Goal: Understand process/instructions

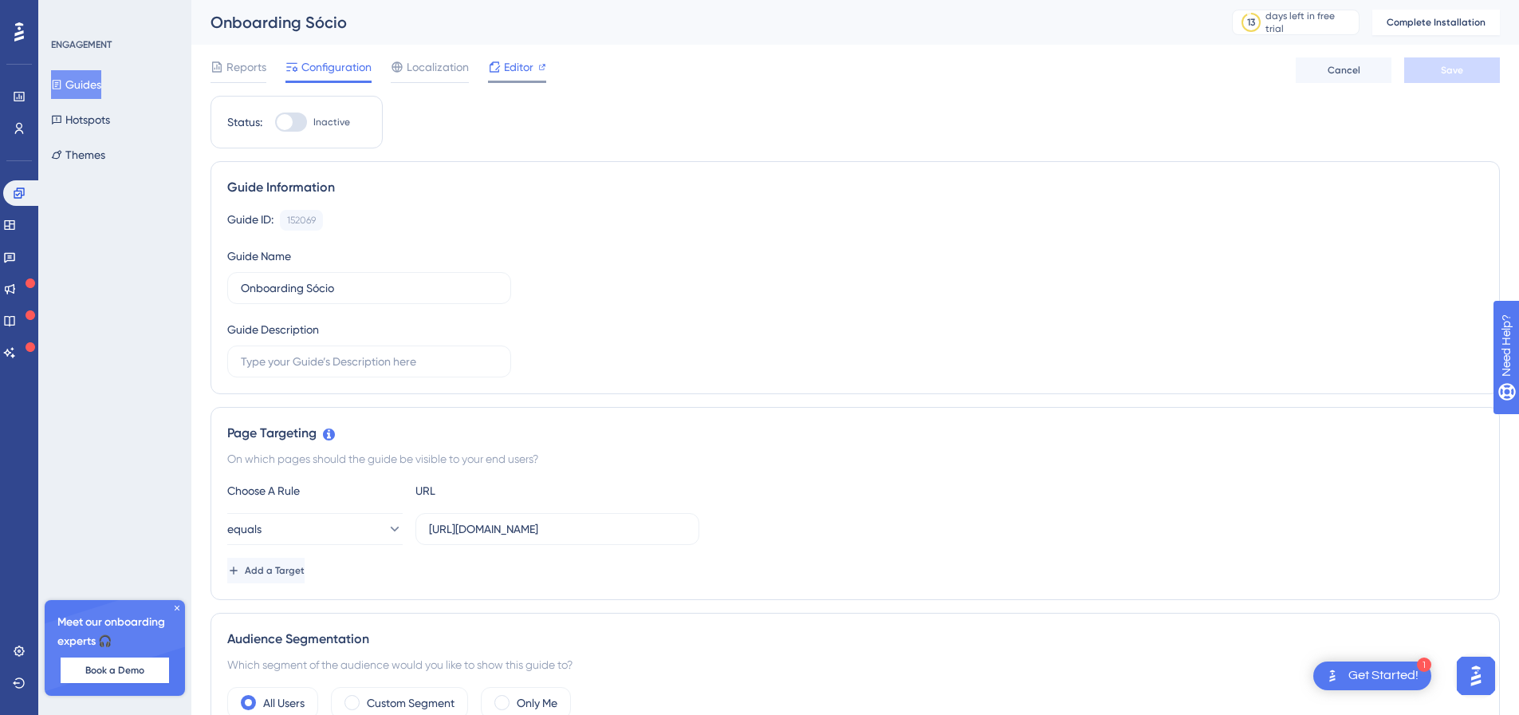
click at [504, 67] on span "Editor" at bounding box center [519, 66] width 30 height 19
click at [1397, 678] on div "Get Started!" at bounding box center [1384, 676] width 70 height 18
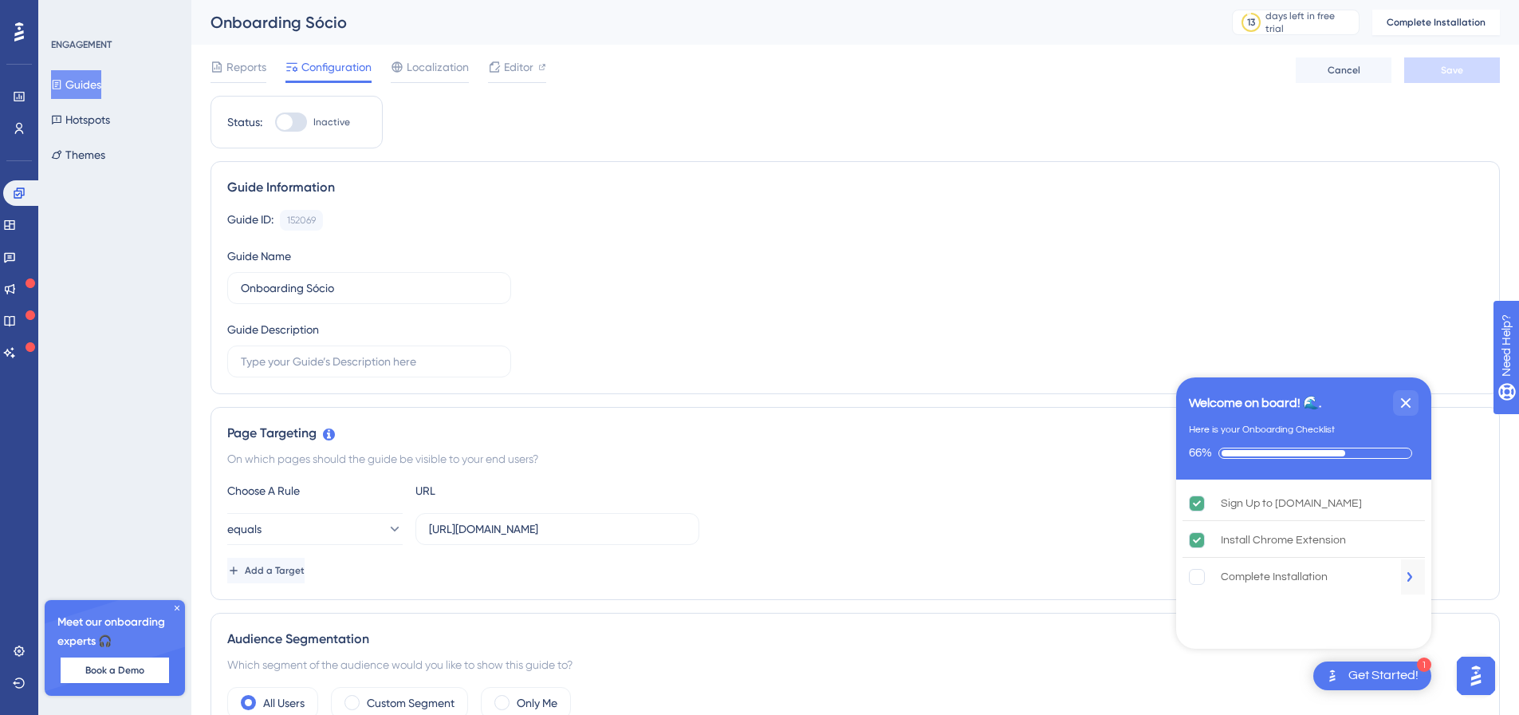
click at [1257, 588] on div "Complete Installation" at bounding box center [1304, 576] width 242 height 35
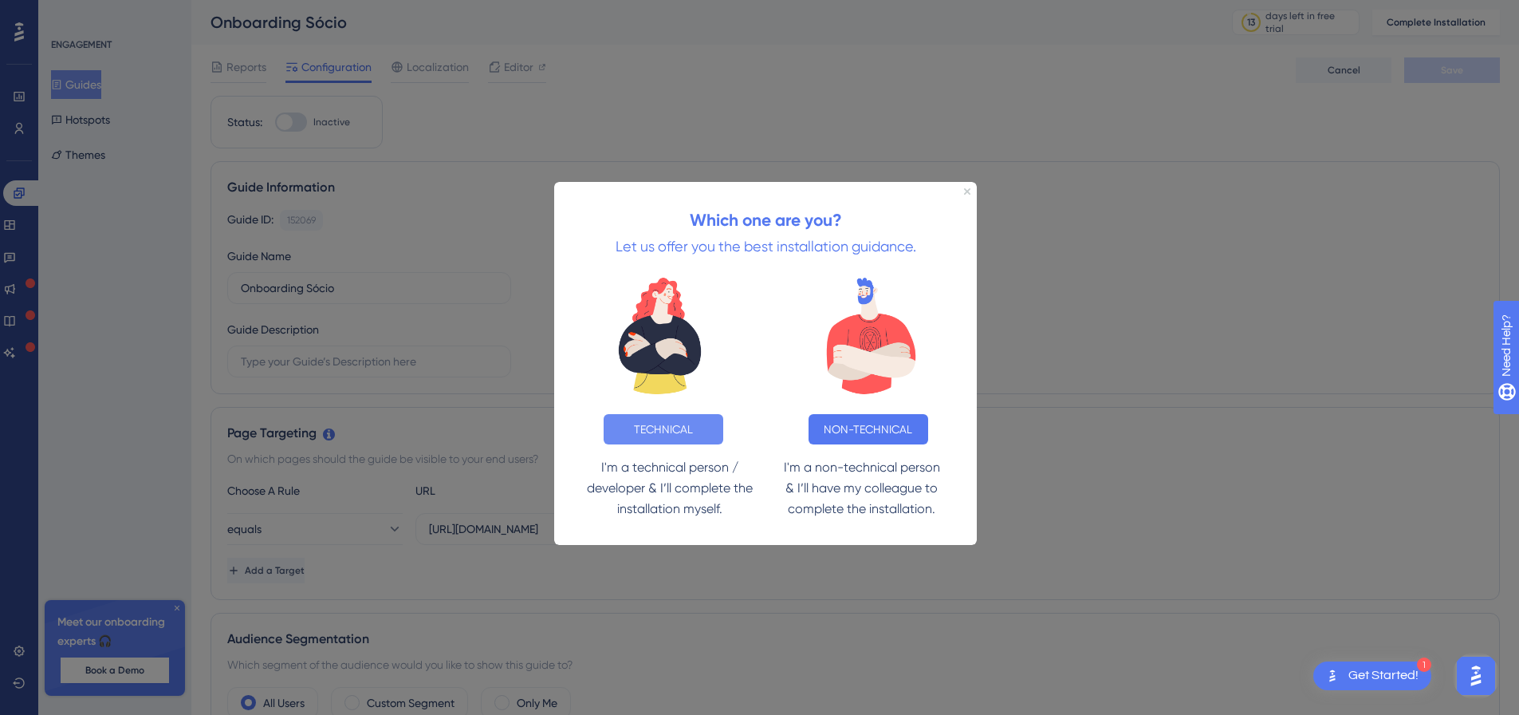
click at [610, 427] on button "TECHNICAL" at bounding box center [664, 429] width 120 height 30
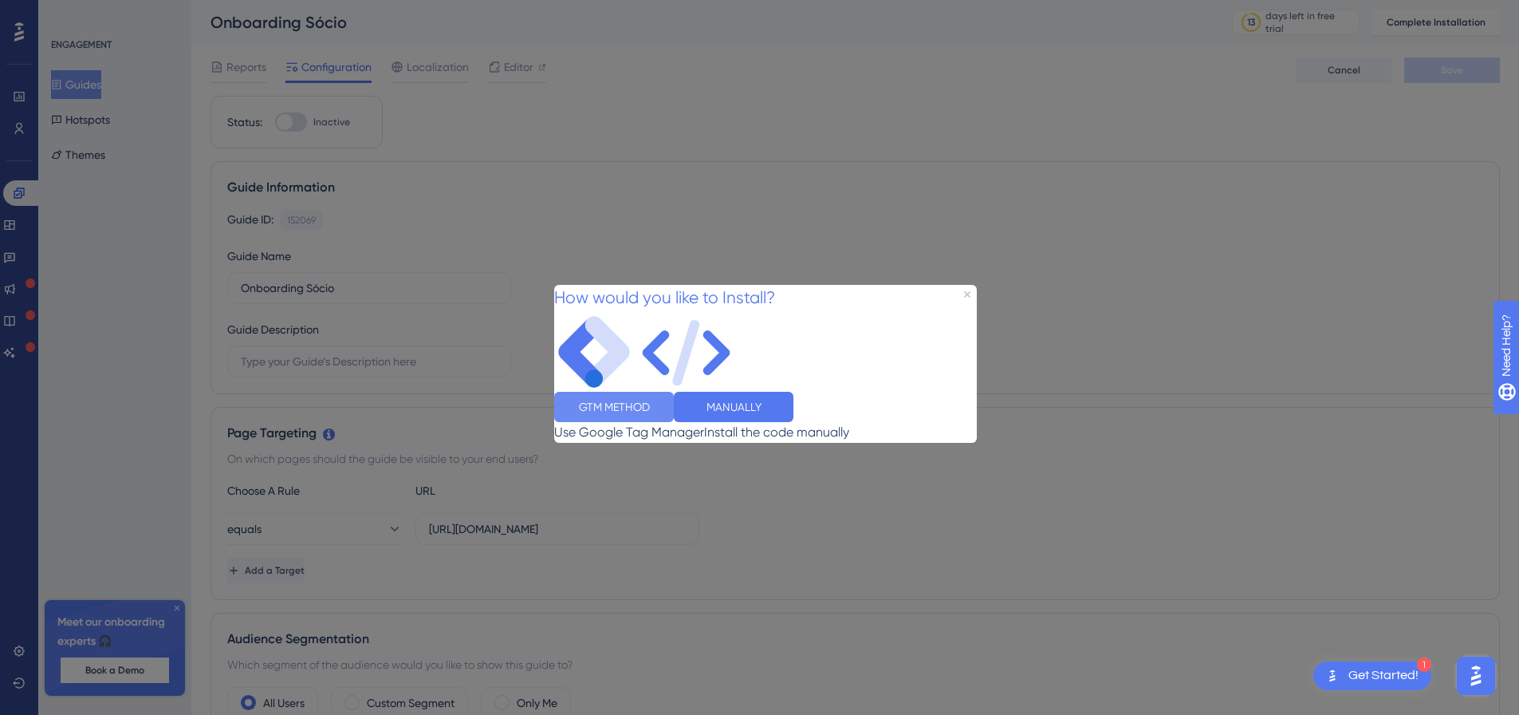
click at [664, 421] on button "GTM METHOD" at bounding box center [614, 406] width 120 height 30
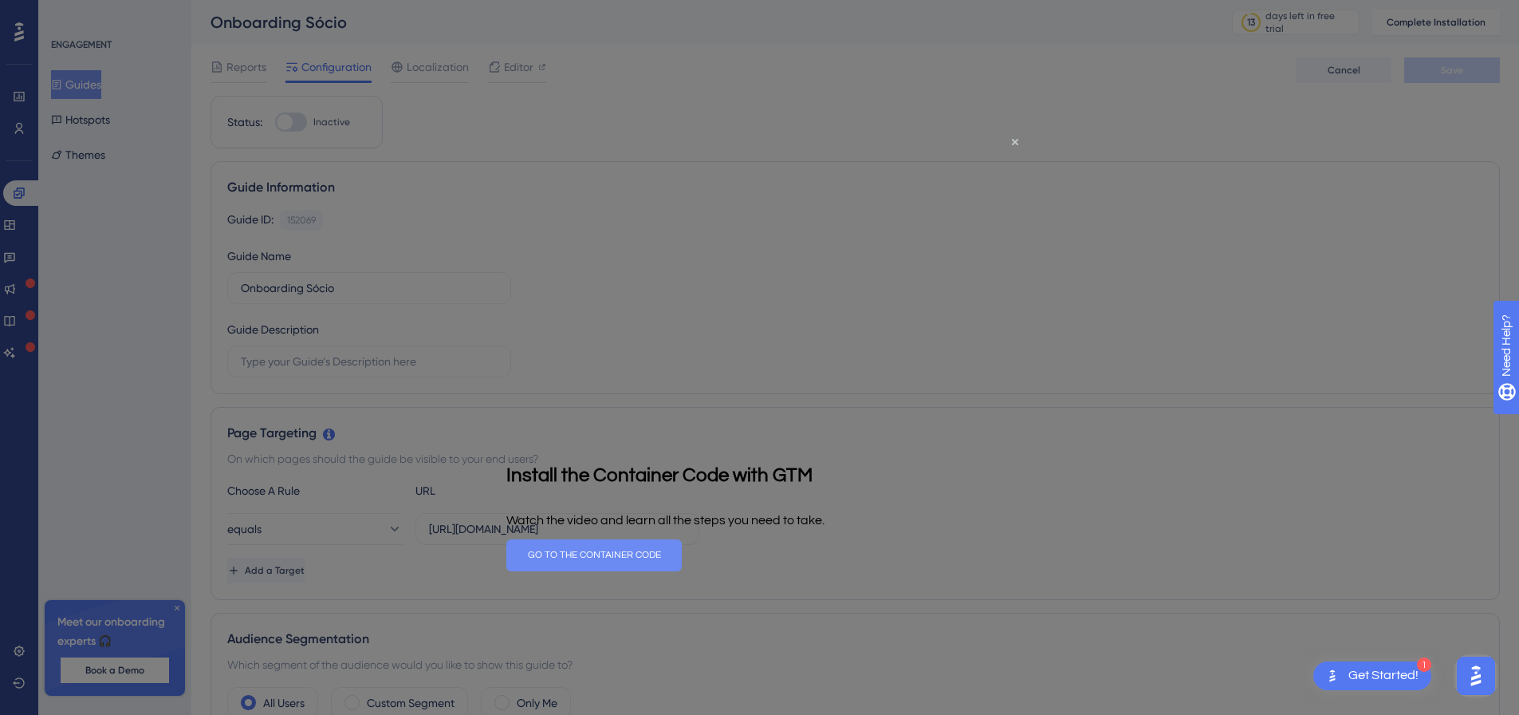
click at [682, 557] on button "GO TO THE CONTAINER CODE" at bounding box center [593, 555] width 175 height 32
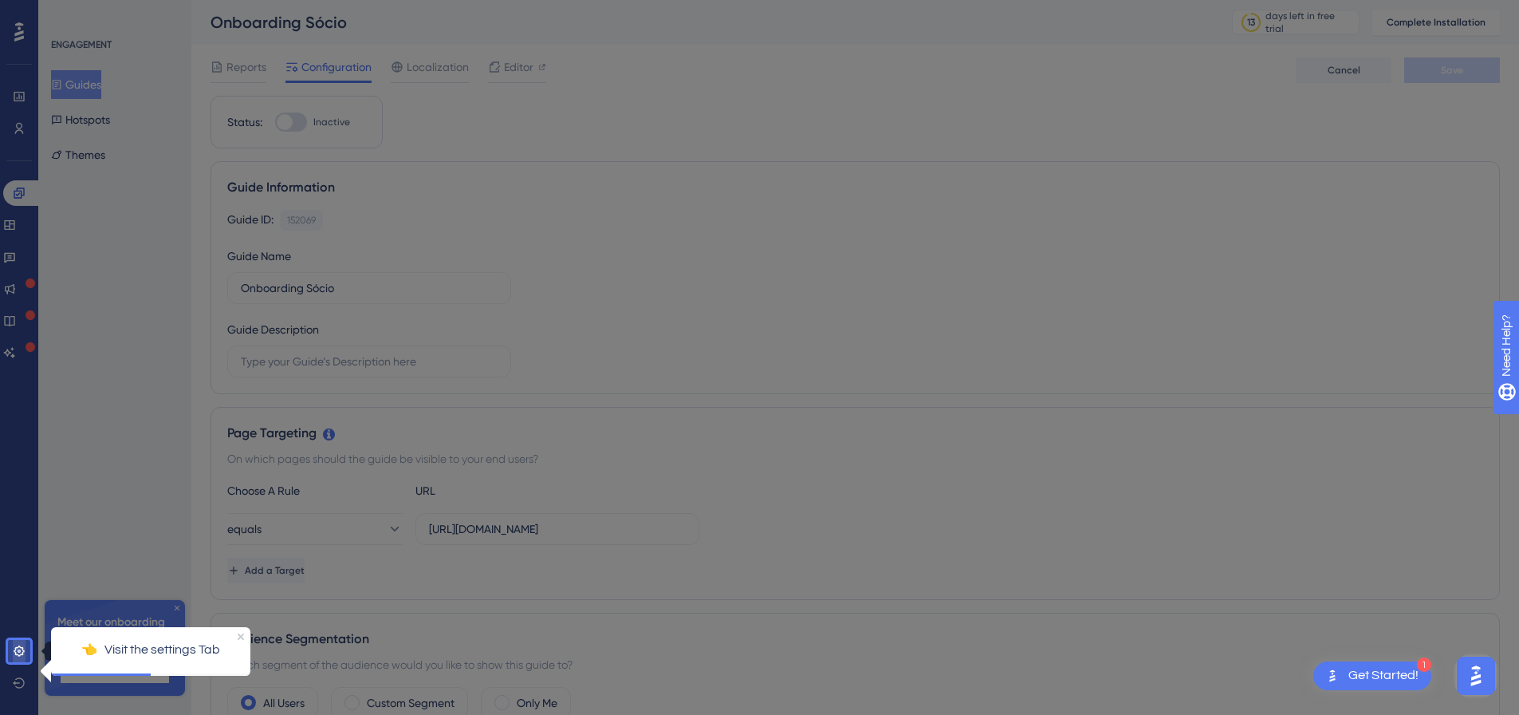
click at [13, 657] on link at bounding box center [19, 651] width 13 height 26
click at [1346, 677] on div "1 Get Started!" at bounding box center [1373, 675] width 118 height 29
click at [242, 634] on icon "Close Preview" at bounding box center [241, 635] width 6 height 6
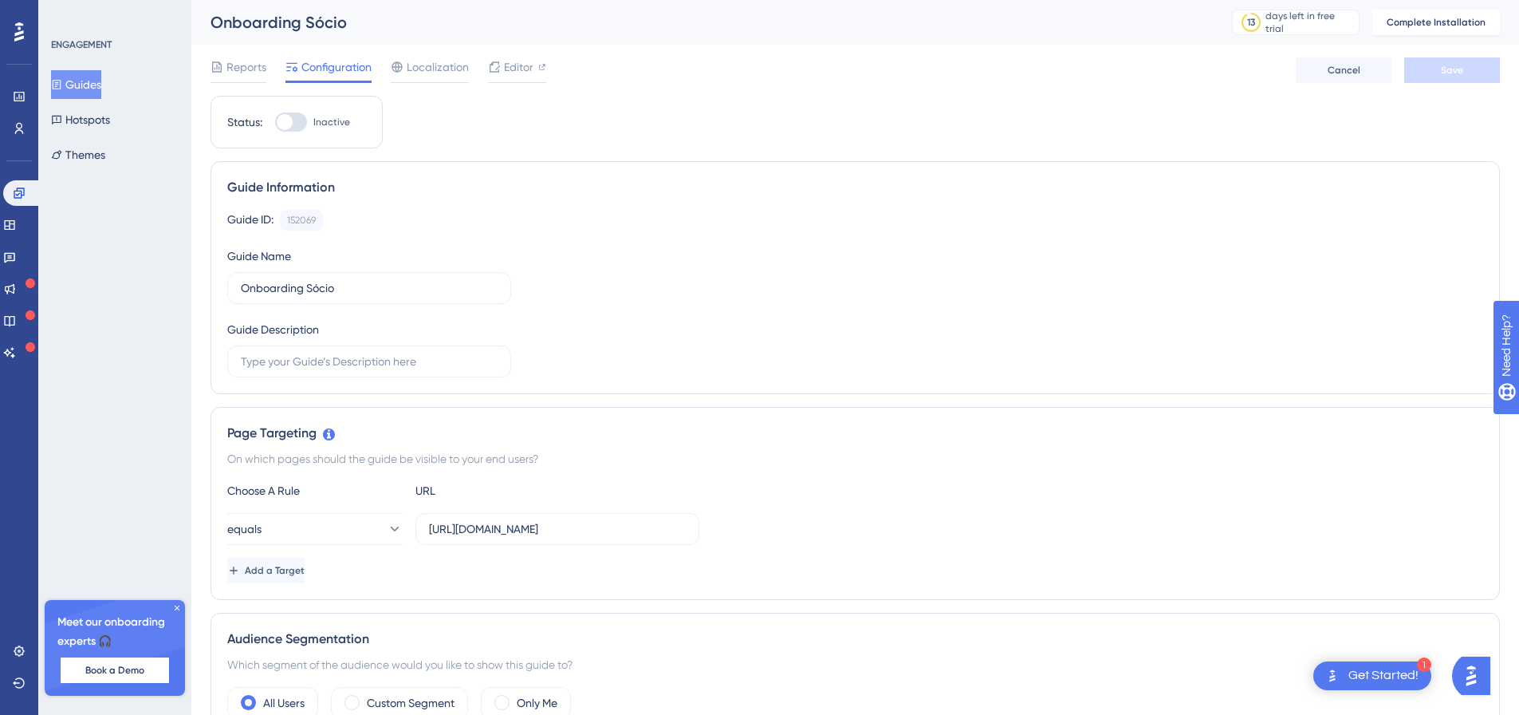
click at [179, 606] on icon at bounding box center [177, 608] width 10 height 10
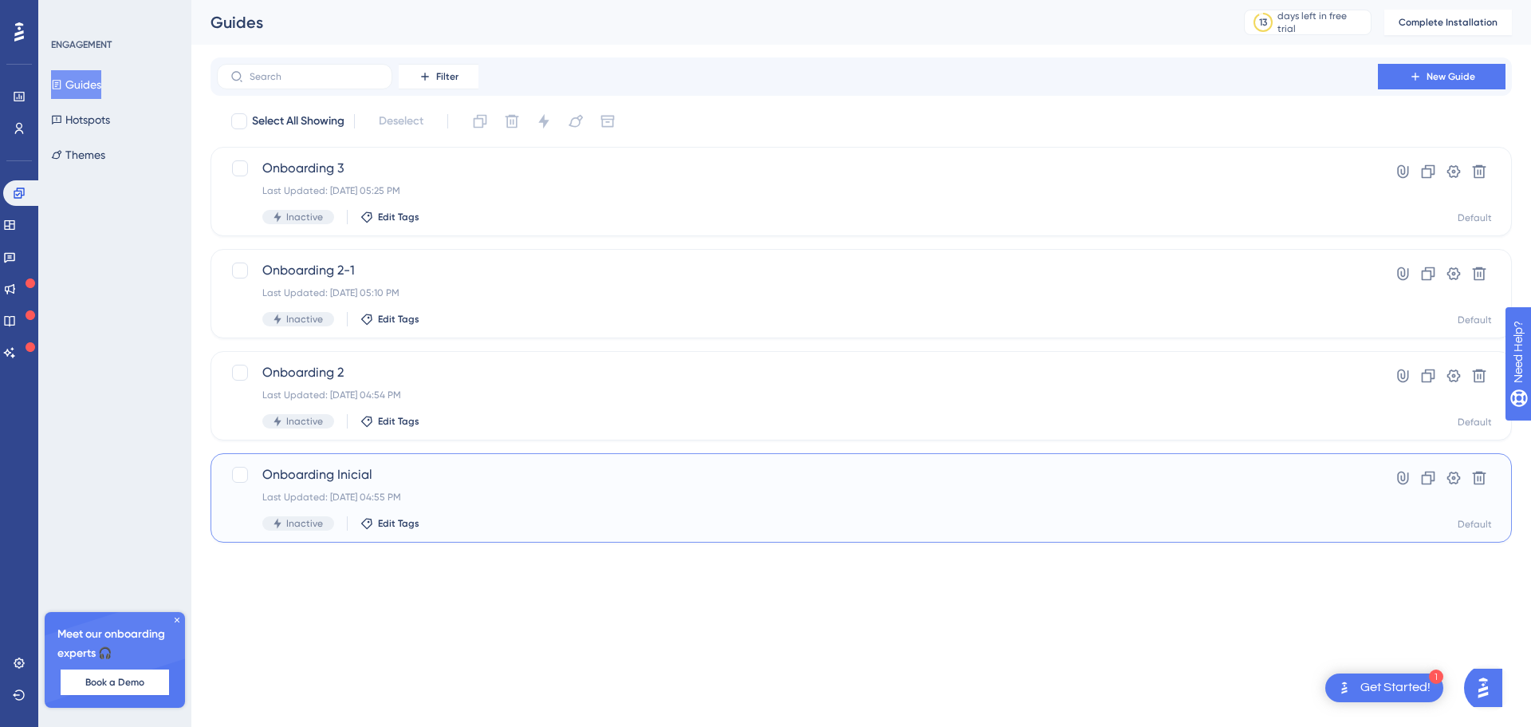
click at [561, 498] on div "Last Updated: [DATE] 04:55 PM" at bounding box center [797, 497] width 1070 height 13
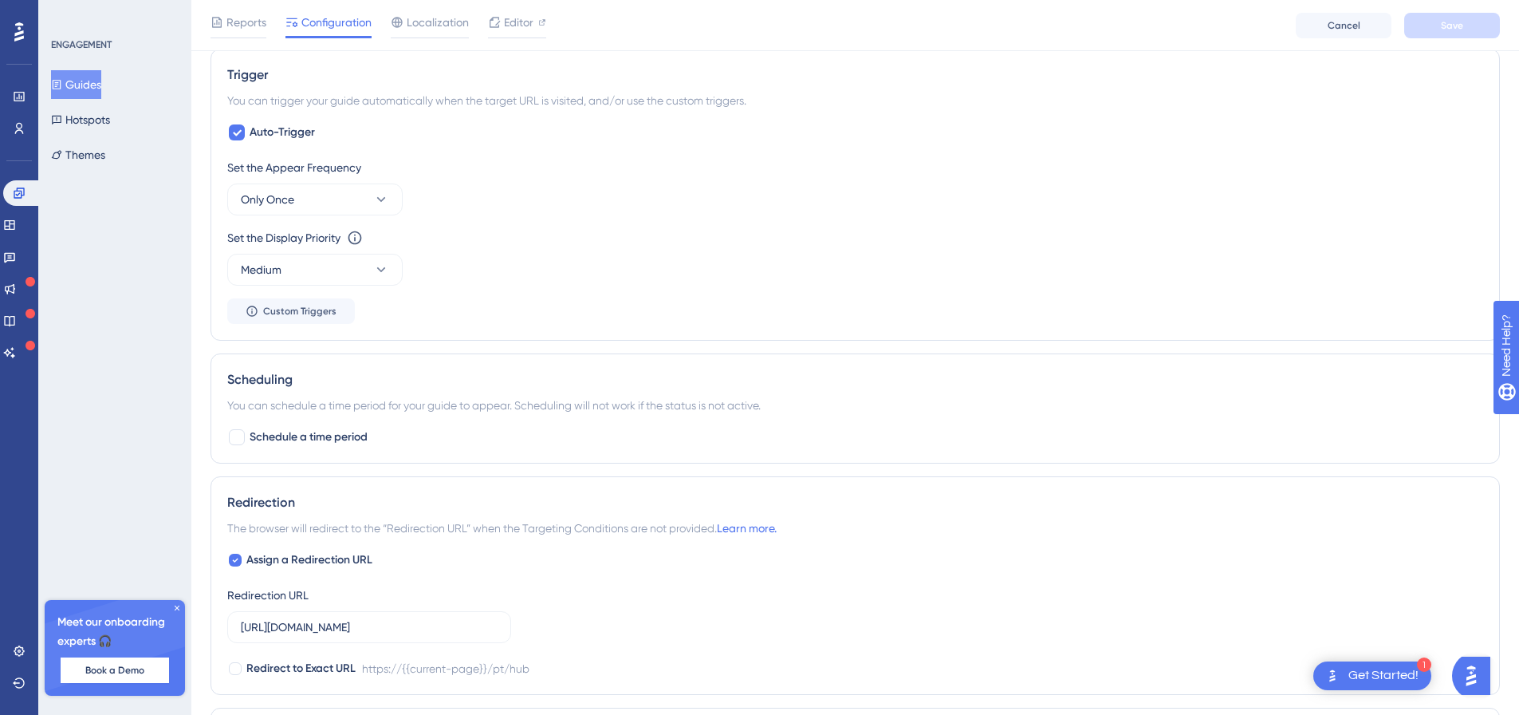
scroll to position [585, 0]
